Goal: Navigation & Orientation: Find specific page/section

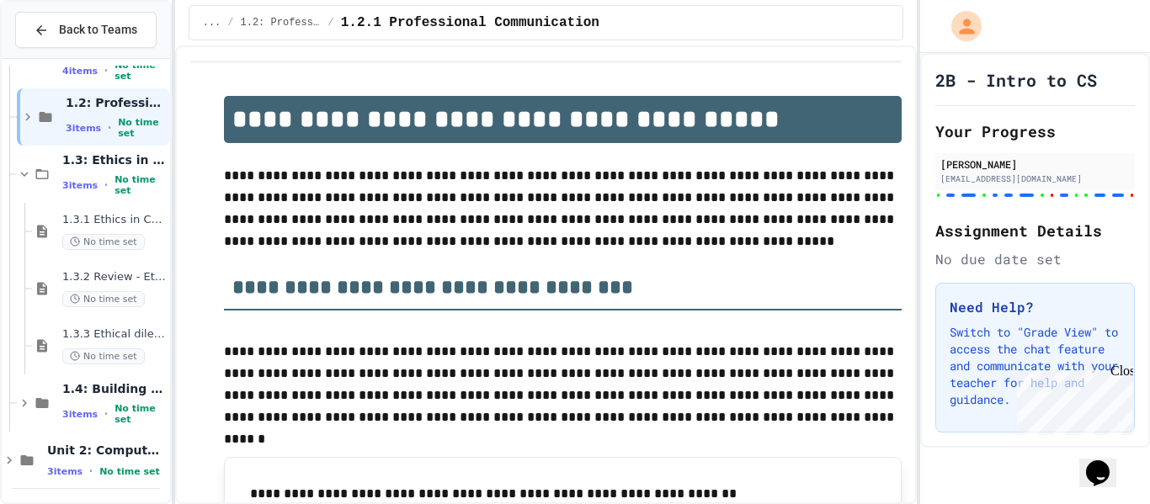
scroll to position [105, 0]
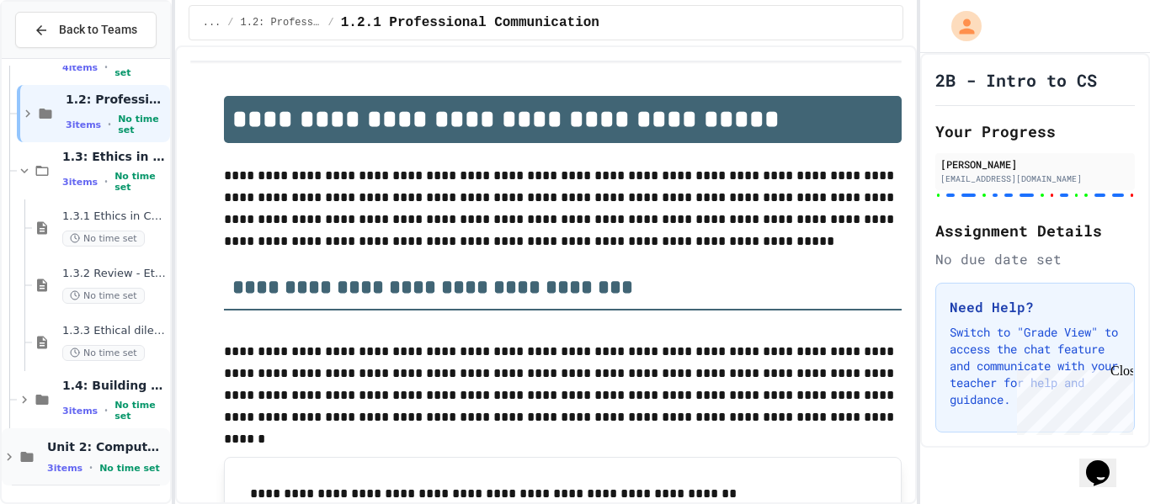
click at [99, 458] on div "Unit 2: Computational Thinking & Problem-Solving 3 items • No time set" at bounding box center [107, 456] width 120 height 35
click at [80, 450] on span "Unit 2: Computational Thinking & Problem-Solving" at bounding box center [107, 446] width 120 height 15
click at [72, 470] on span "3 items" at bounding box center [64, 468] width 35 height 11
click at [104, 456] on div "Unit 2: Computational Thinking & Problem-Solving 3 items • No time set" at bounding box center [107, 456] width 120 height 35
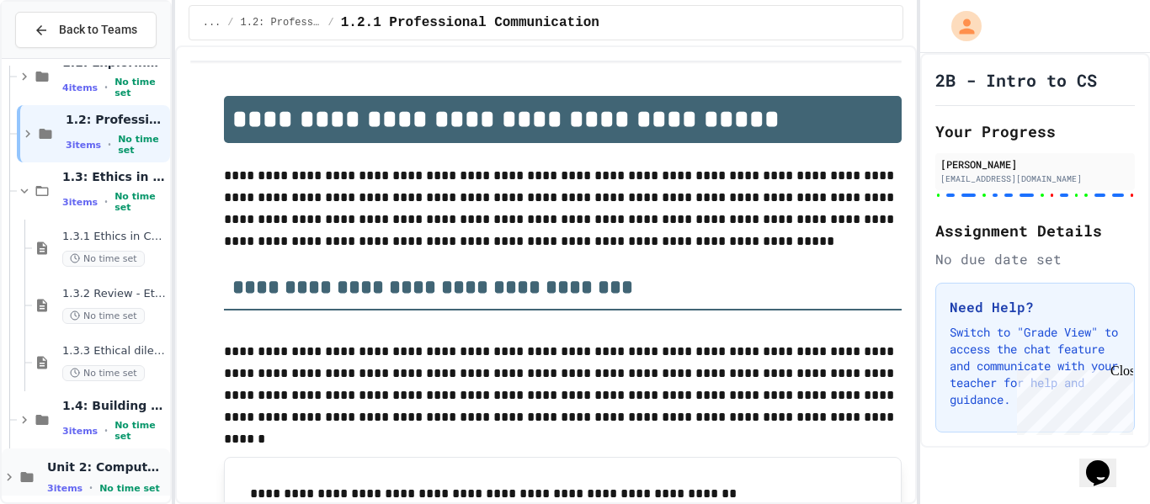
click at [92, 463] on span "Unit 2: Computational Thinking & Problem-Solving" at bounding box center [107, 466] width 120 height 15
click at [100, 485] on span "No time set" at bounding box center [129, 488] width 61 height 11
click at [10, 476] on icon at bounding box center [9, 477] width 15 height 15
click at [66, 480] on div "Unit 2: Computational Thinking & Problem-Solving 3 items • No time set" at bounding box center [107, 476] width 120 height 35
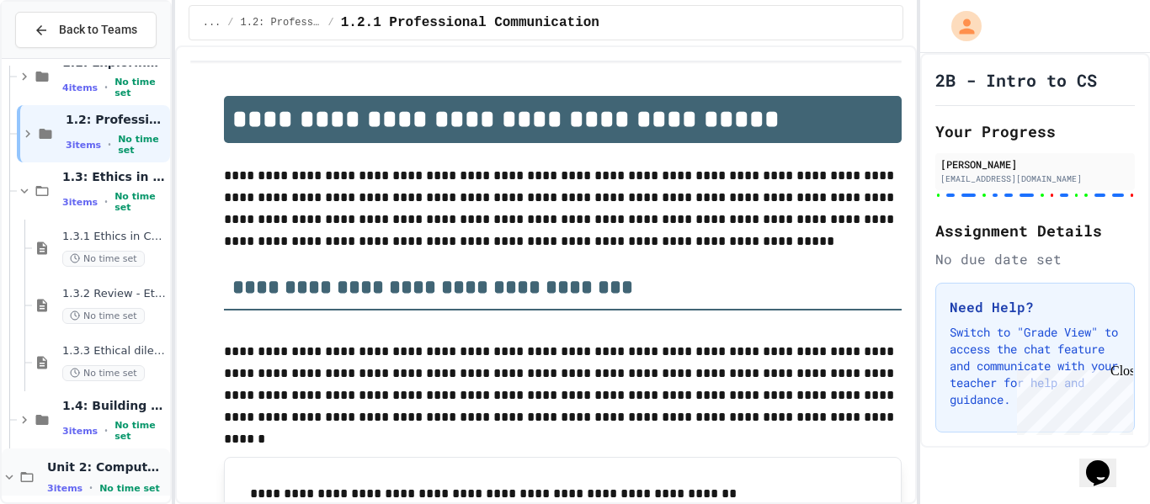
click at [42, 473] on div "Unit 2: Computational Thinking & Problem-Solving 3 items • No time set" at bounding box center [86, 477] width 168 height 57
click at [83, 167] on div "1.3: Ethics in Computing 3 items • No time set" at bounding box center [93, 190] width 153 height 57
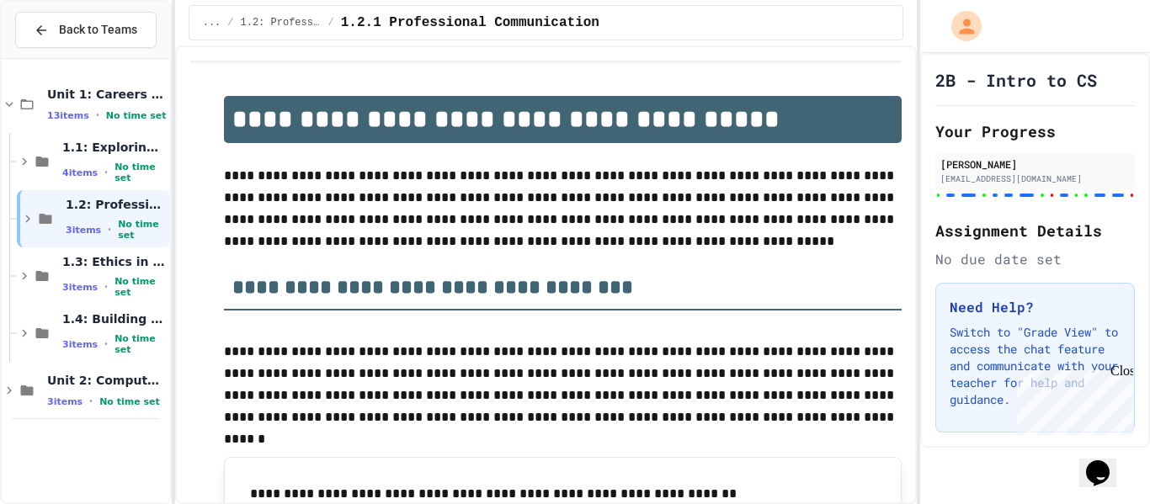
scroll to position [0, 0]
click at [89, 401] on span "•" at bounding box center [90, 401] width 3 height 13
click at [97, 461] on div "3 items • No time set" at bounding box center [114, 459] width 104 height 22
